Goal: Book appointment/travel/reservation

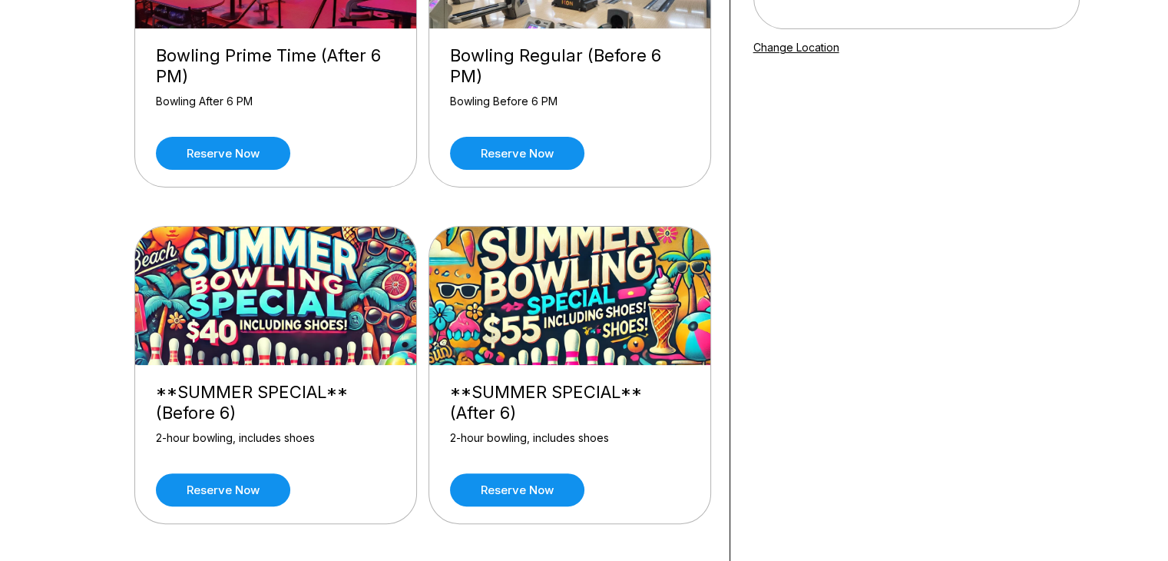
scroll to position [292, 0]
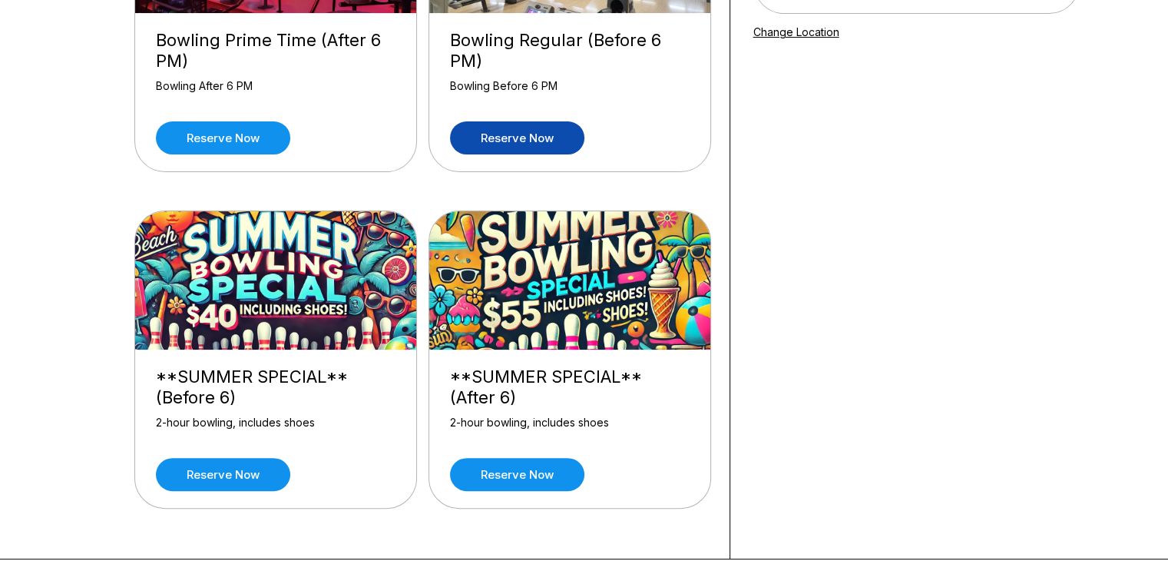
click at [495, 137] on link "Reserve now" at bounding box center [517, 137] width 134 height 33
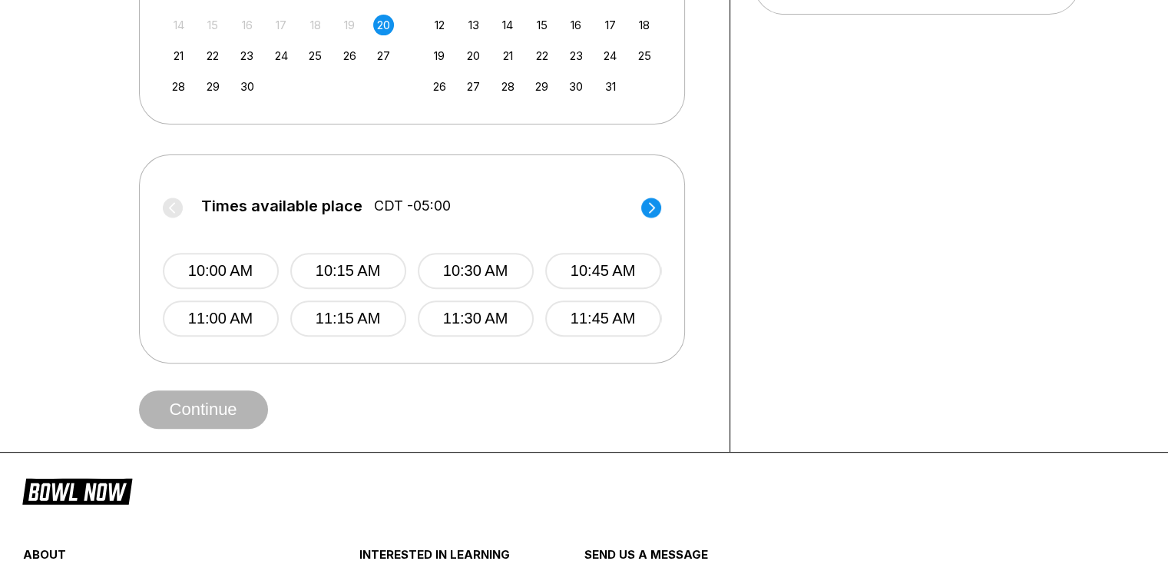
scroll to position [500, 0]
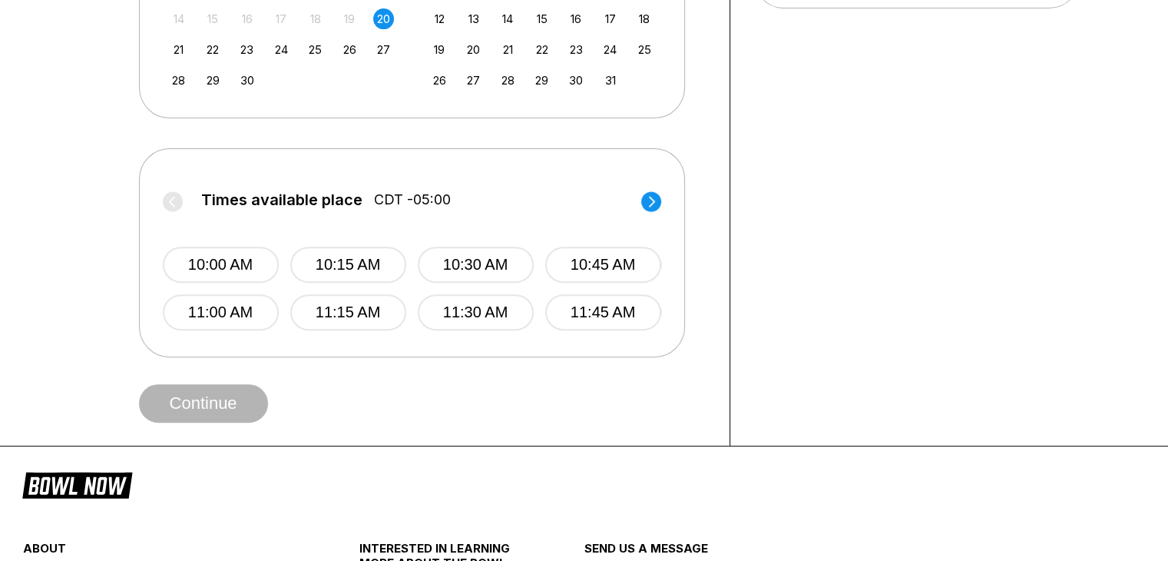
click at [648, 204] on circle at bounding box center [651, 201] width 20 height 20
click at [213, 256] on button "4:00 PM" at bounding box center [220, 265] width 116 height 36
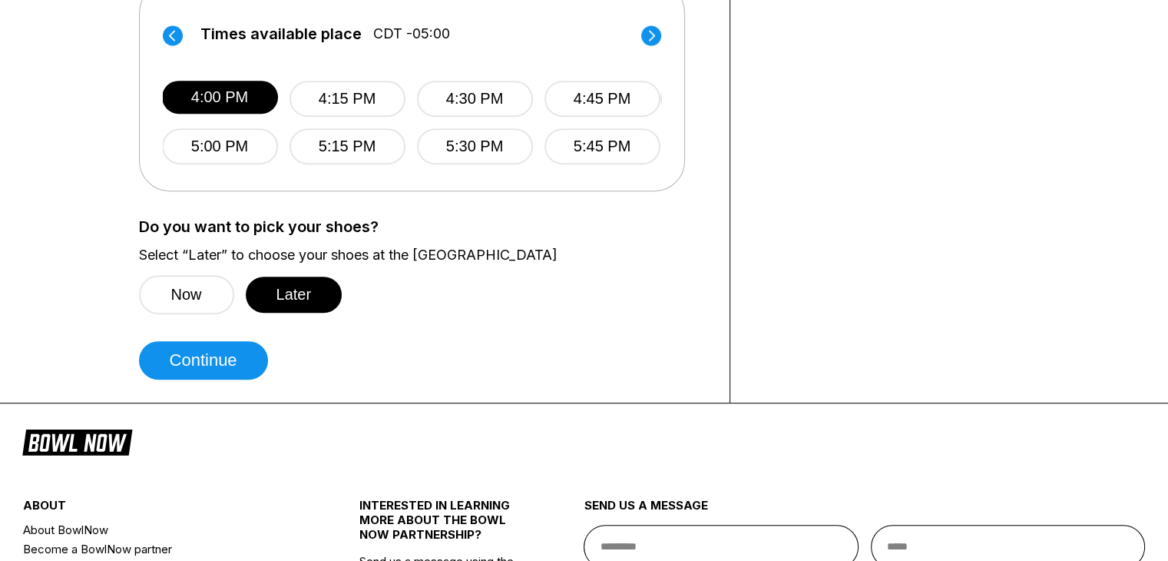
scroll to position [669, 0]
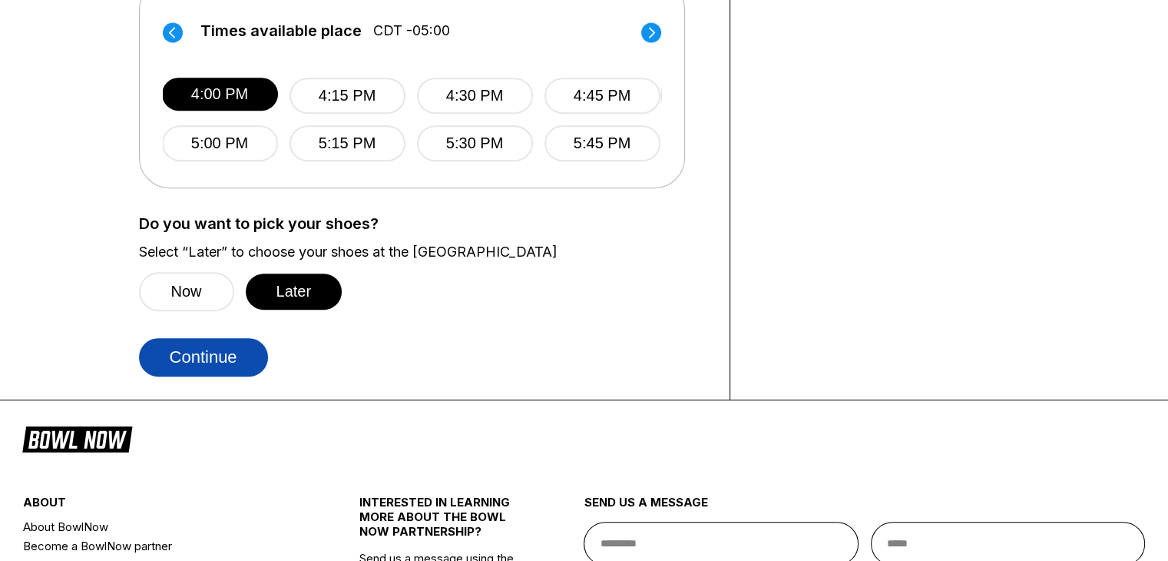
click at [212, 353] on button "Continue" at bounding box center [203, 357] width 129 height 38
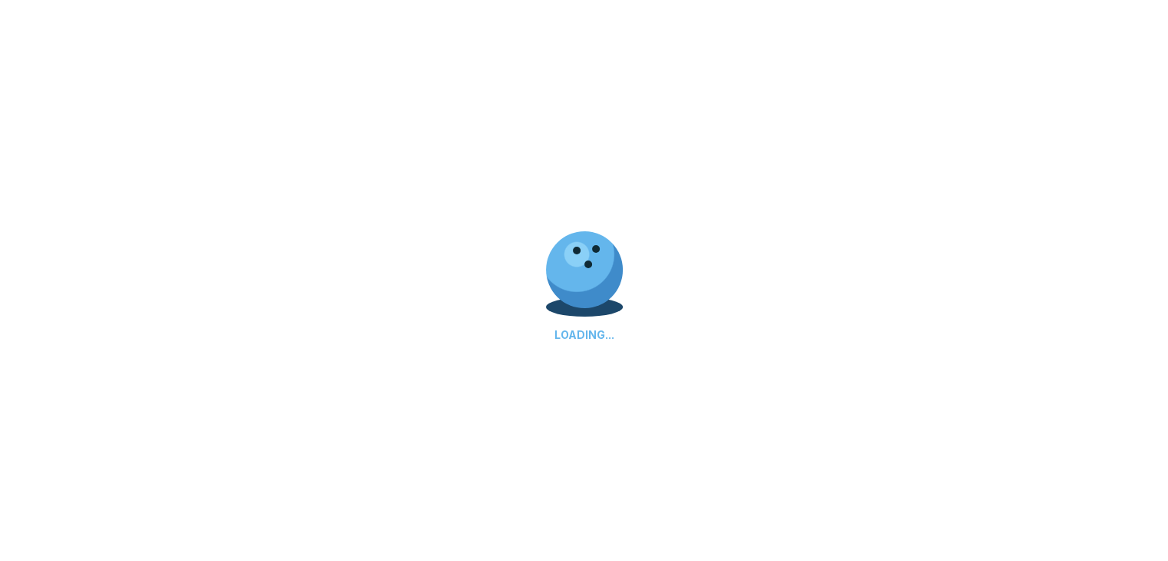
select select "**"
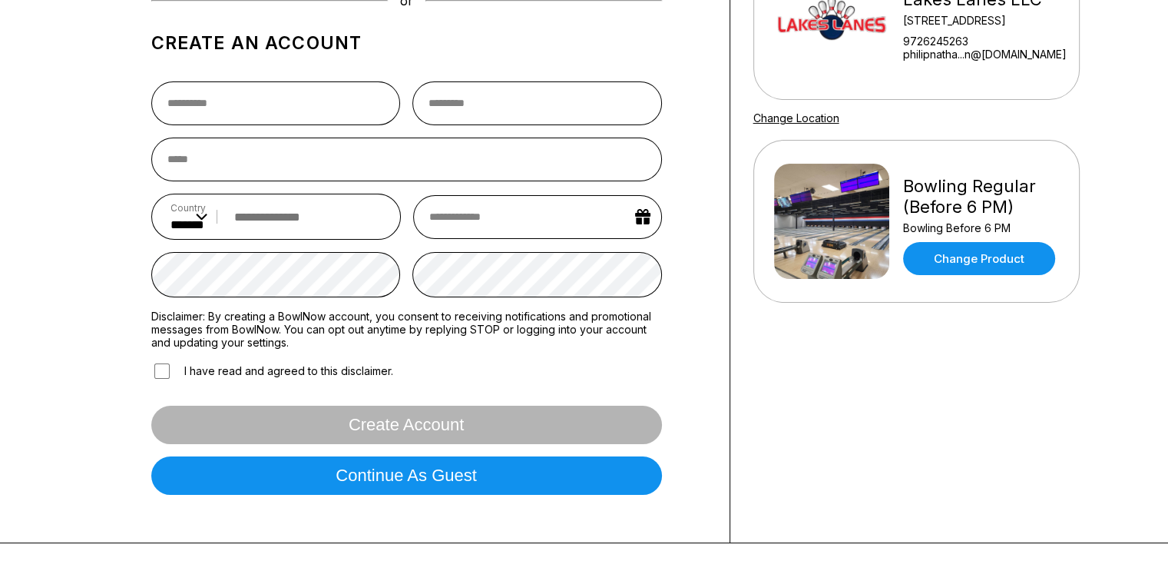
scroll to position [366, 0]
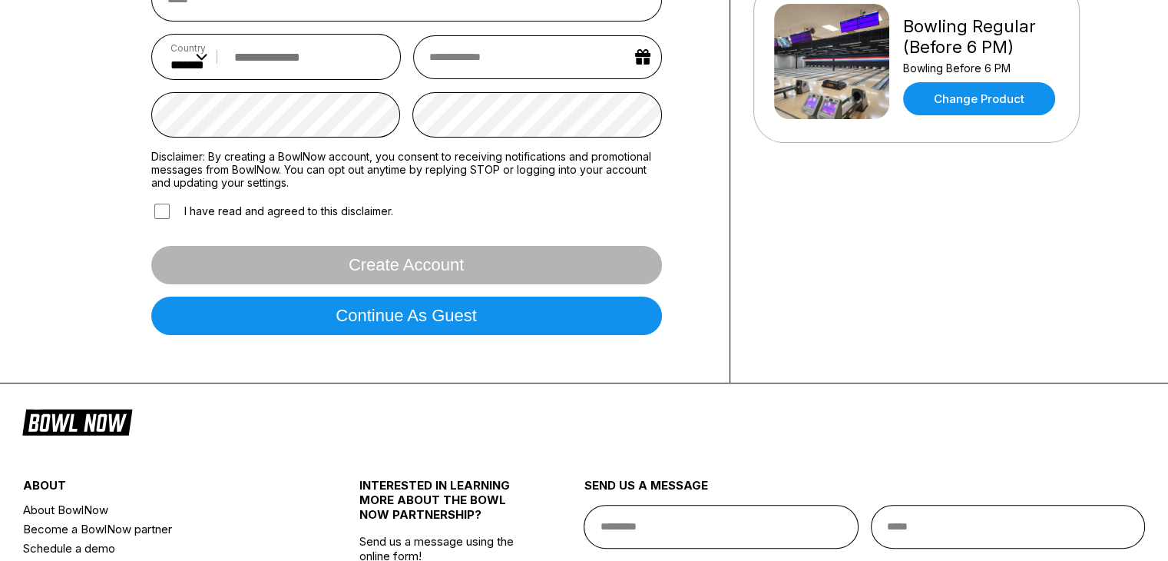
click at [421, 299] on button "Continue as guest" at bounding box center [406, 315] width 511 height 38
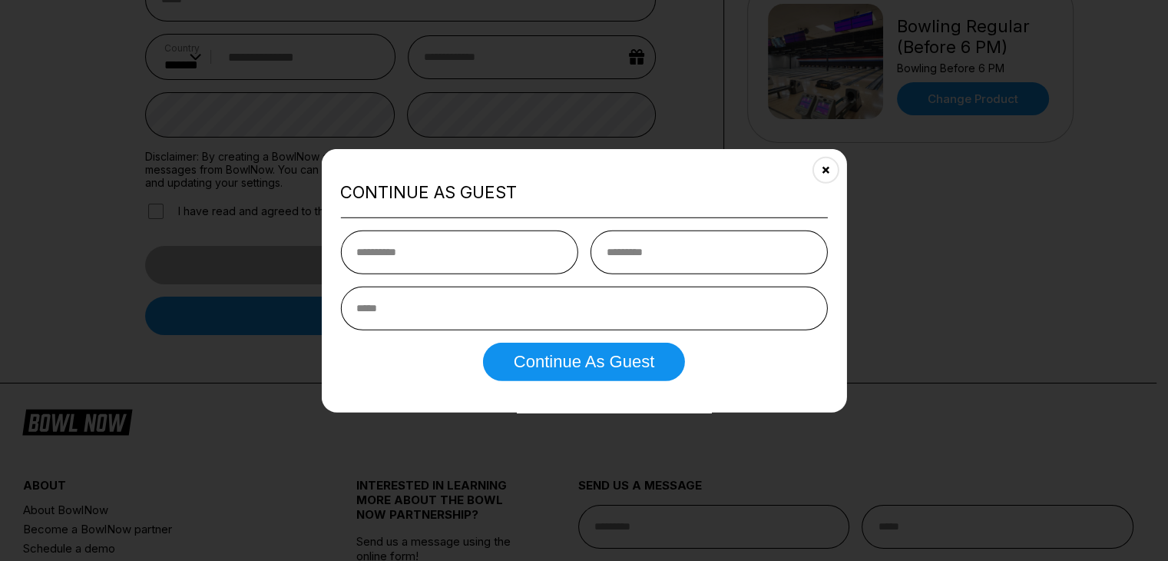
scroll to position [286, 0]
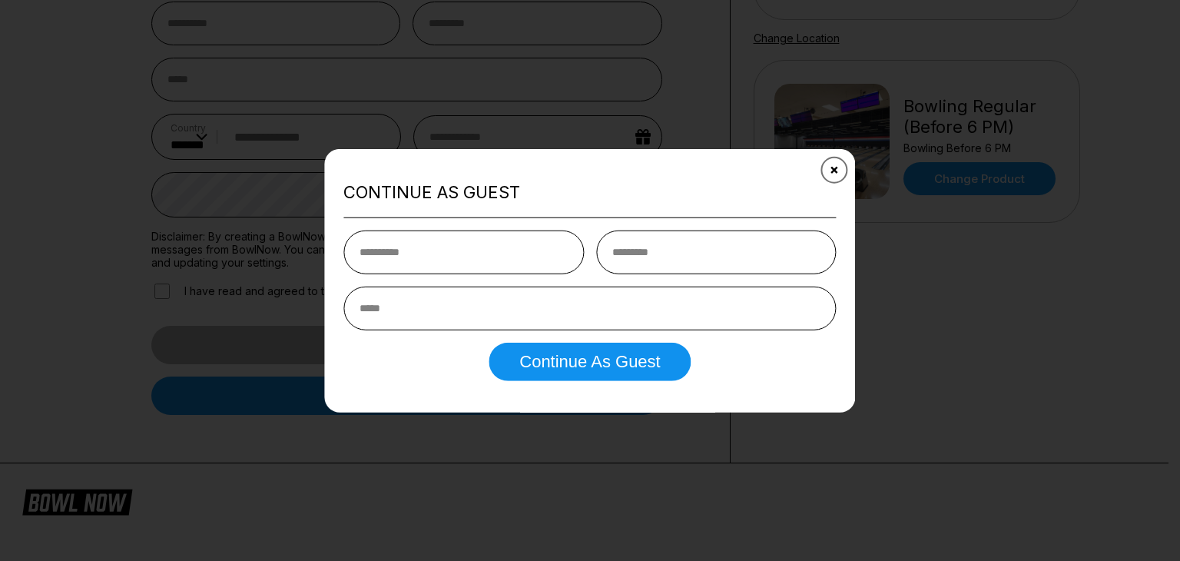
click at [833, 167] on icon "Close" at bounding box center [834, 170] width 12 height 12
